Goal: Information Seeking & Learning: Learn about a topic

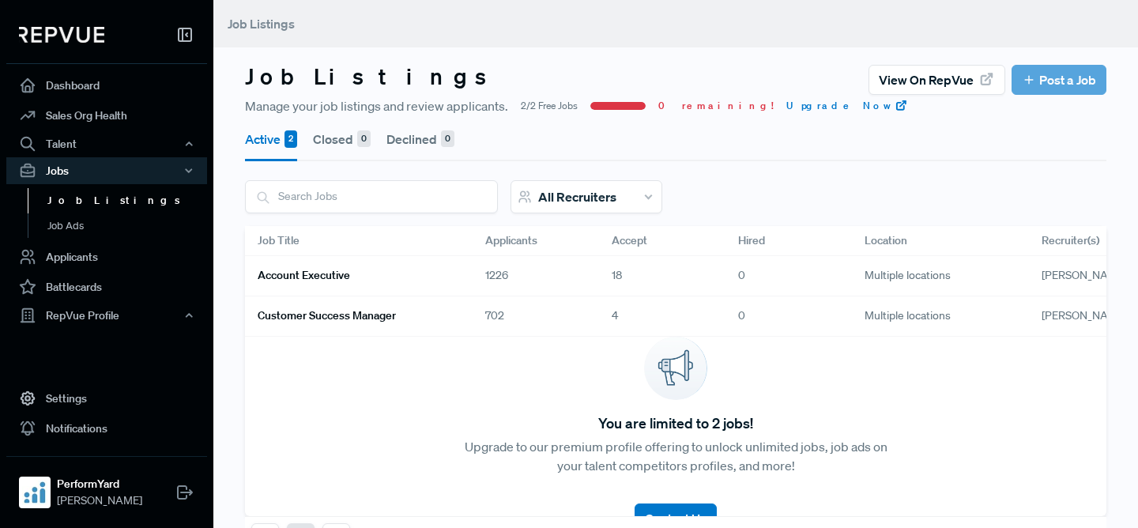
click at [430, 279] on link "Account Executive" at bounding box center [353, 275] width 190 height 27
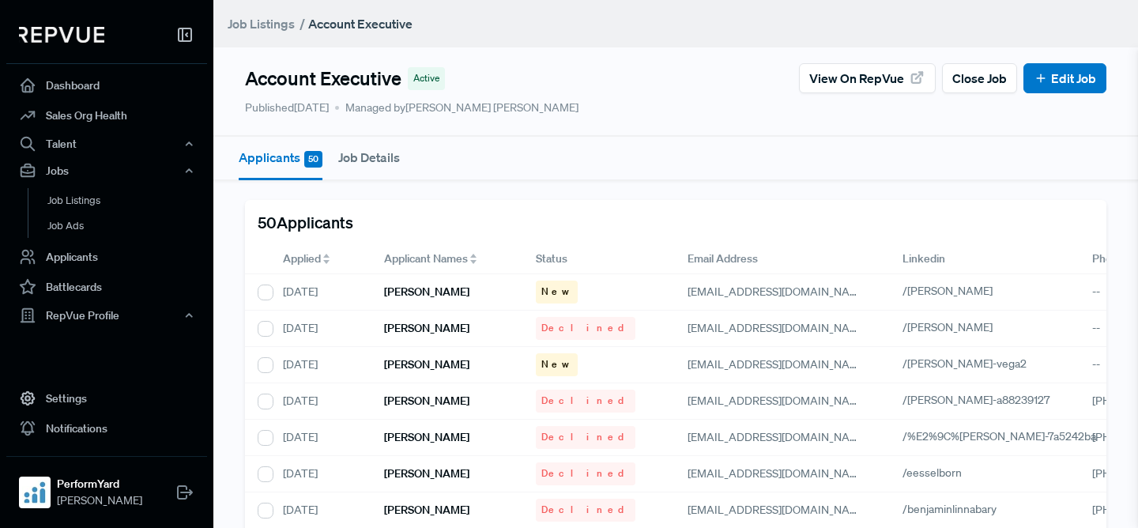
click at [285, 256] on span "Applied" at bounding box center [302, 259] width 38 height 17
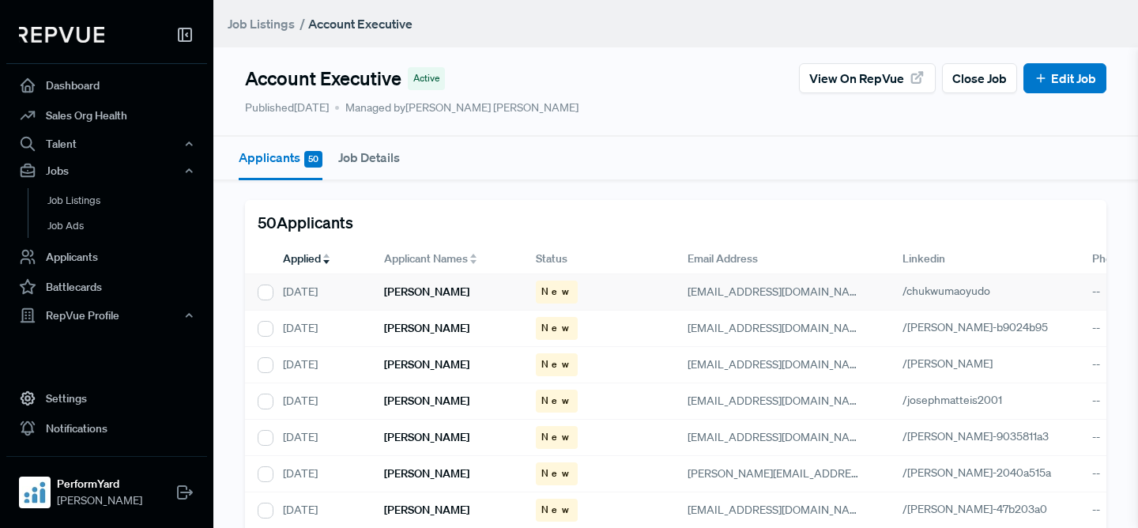
click at [422, 288] on h6 "[PERSON_NAME]" at bounding box center [426, 291] width 85 height 13
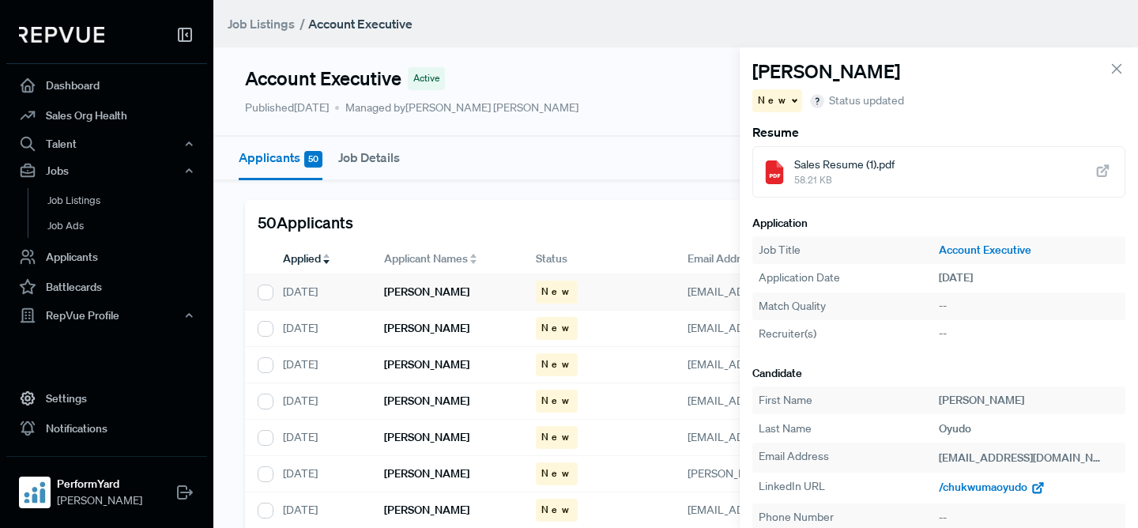
click at [990, 486] on span "/chukwumaoyudo" at bounding box center [983, 487] width 89 height 14
click at [432, 329] on h6 "[PERSON_NAME]" at bounding box center [426, 328] width 85 height 13
click at [1027, 486] on span "/[PERSON_NAME]-b9024b95" at bounding box center [1012, 487] width 146 height 14
click at [455, 363] on h6 "[PERSON_NAME]" at bounding box center [426, 364] width 85 height 13
click at [989, 488] on span "/[PERSON_NAME]" at bounding box center [984, 487] width 90 height 14
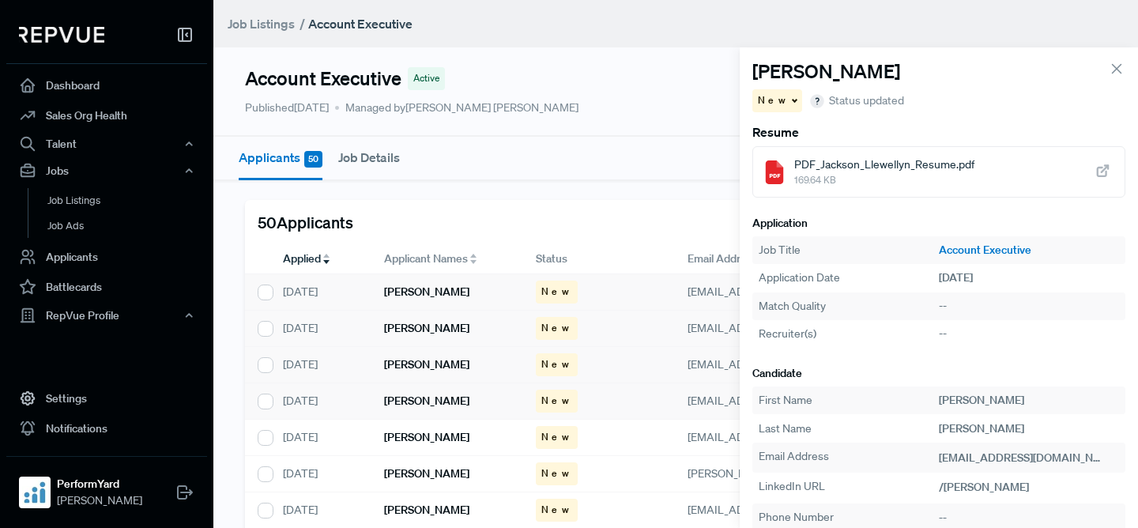
click at [443, 394] on h6 "[PERSON_NAME]" at bounding box center [426, 400] width 85 height 13
click at [978, 487] on span "/josephmatteis2001" at bounding box center [989, 487] width 100 height 14
click at [423, 432] on h6 "[PERSON_NAME]" at bounding box center [426, 437] width 85 height 13
click at [980, 488] on span "/[PERSON_NAME]-9035811a3" at bounding box center [1013, 487] width 148 height 14
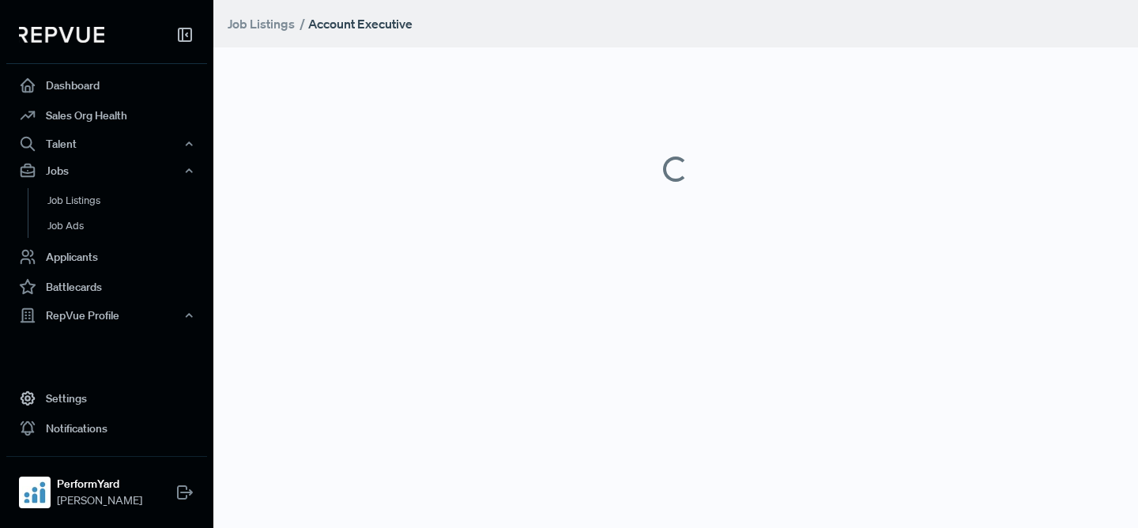
click at [440, 478] on main "Job Listings / Account Executive" at bounding box center [675, 264] width 925 height 528
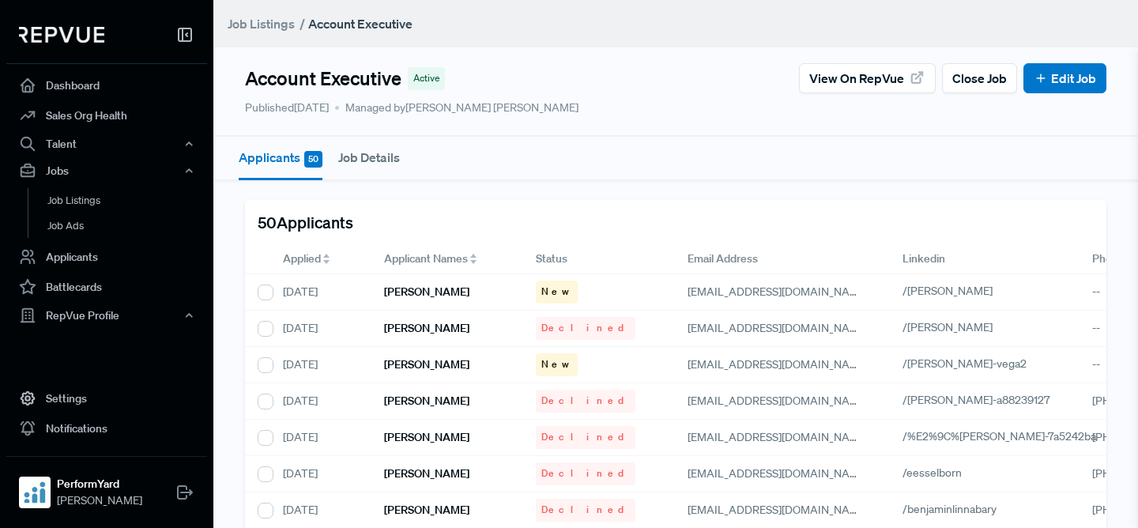
drag, startPoint x: 290, startPoint y: 258, endPoint x: 306, endPoint y: 258, distance: 15.8
click at [290, 258] on span "Applied" at bounding box center [302, 259] width 38 height 17
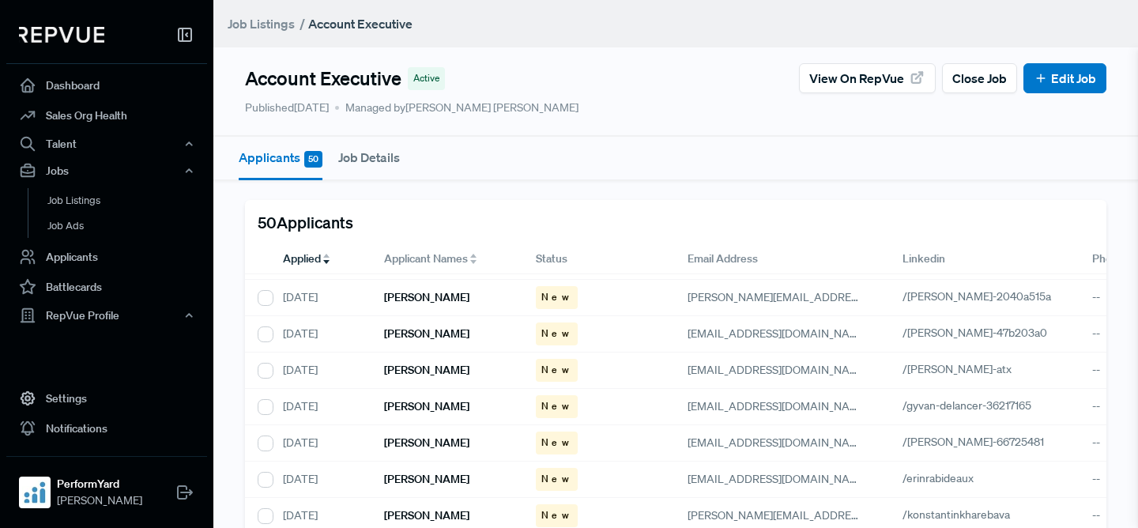
scroll to position [123, 0]
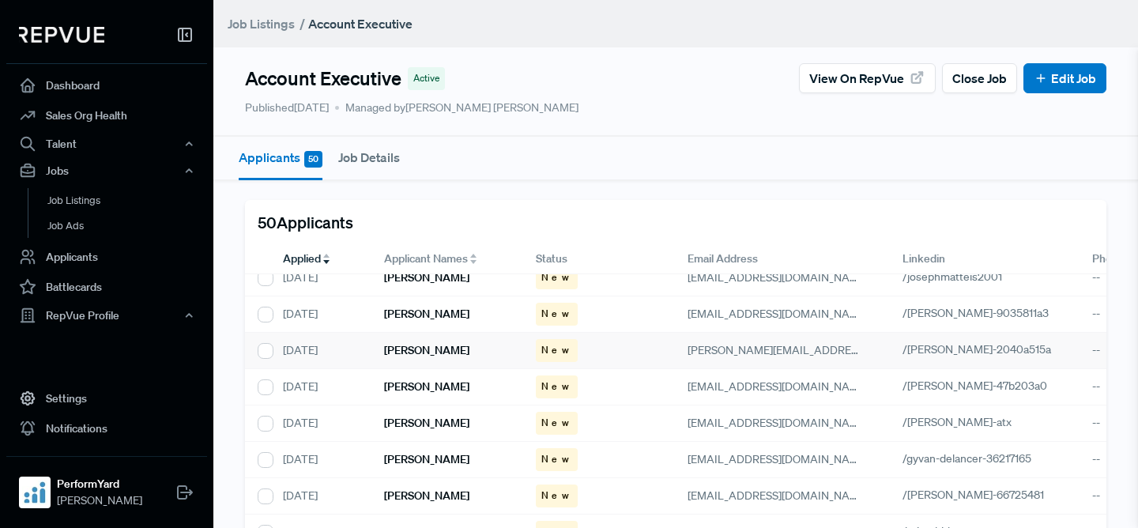
click at [472, 349] on div "[PERSON_NAME]" at bounding box center [447, 351] width 152 height 36
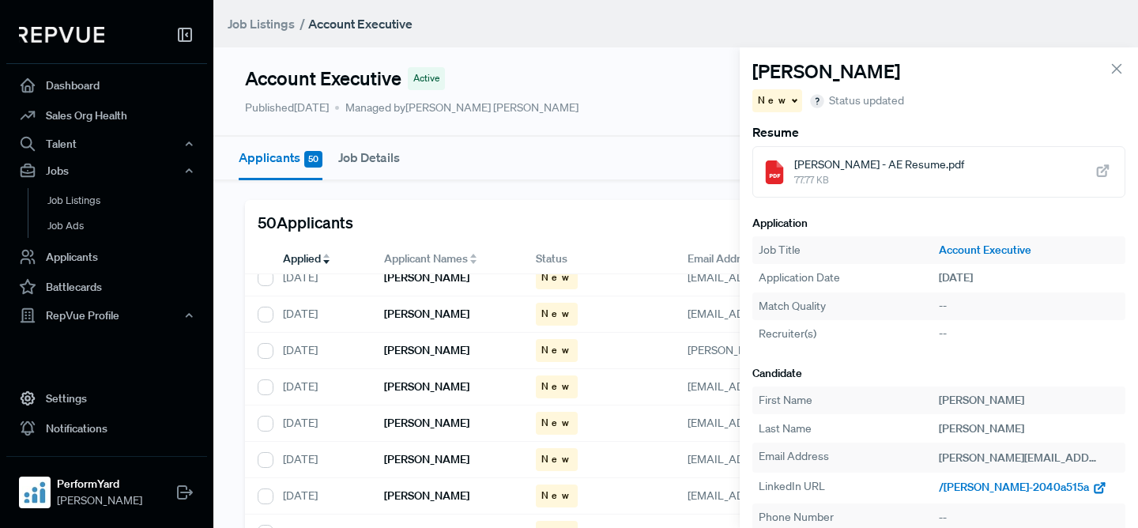
click at [980, 488] on span "/[PERSON_NAME]-2040a515a" at bounding box center [1014, 487] width 150 height 14
click at [462, 381] on div "[PERSON_NAME]" at bounding box center [447, 387] width 152 height 36
click at [970, 489] on span "/[PERSON_NAME]-47b203a0" at bounding box center [1012, 487] width 146 height 14
click at [458, 428] on div "[PERSON_NAME]" at bounding box center [447, 423] width 152 height 36
click at [944, 488] on span "/[PERSON_NAME]-atx" at bounding box center [993, 487] width 109 height 14
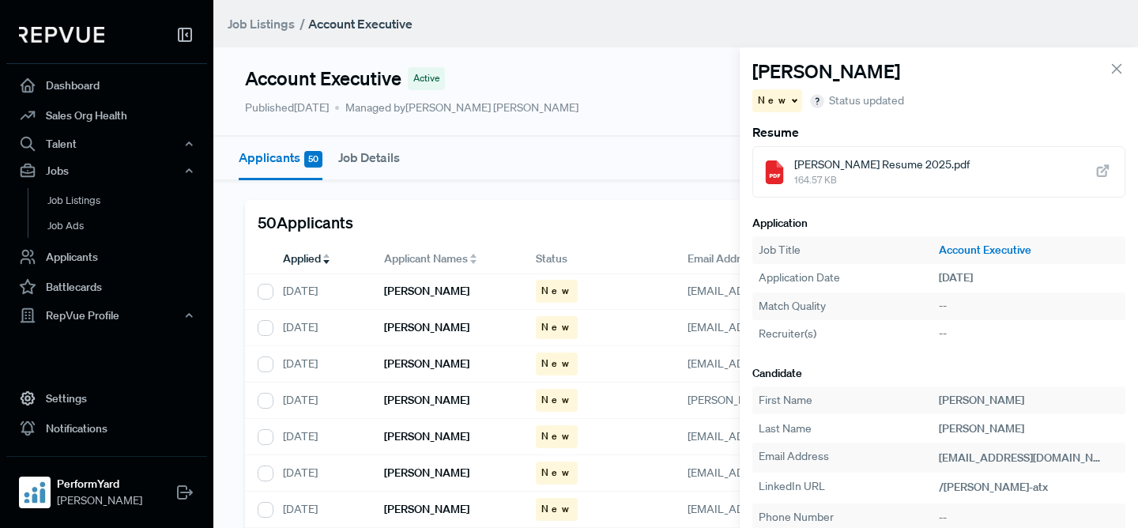
scroll to position [294, 0]
